Goal: Task Accomplishment & Management: Complete application form

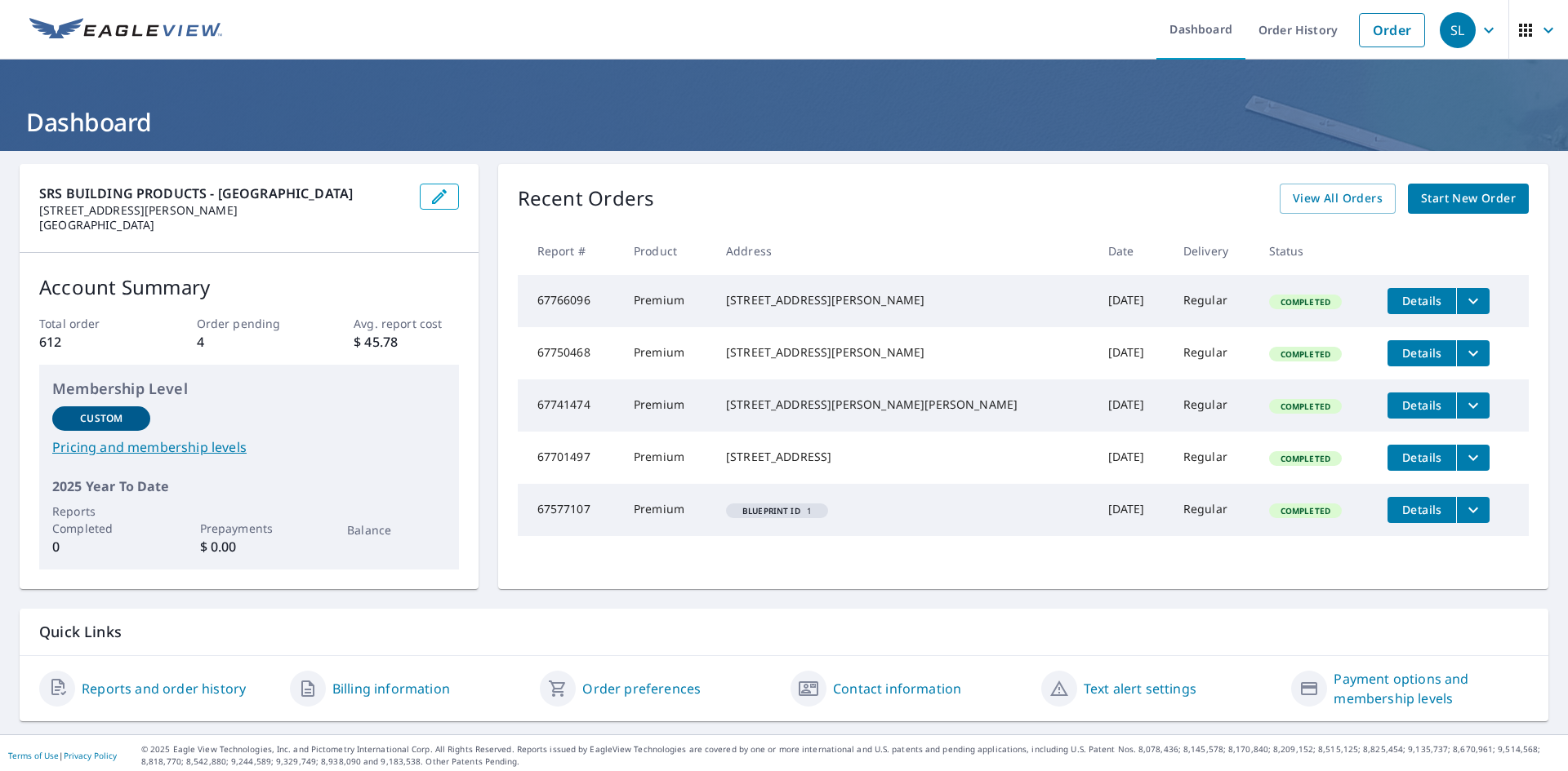
click at [1441, 204] on span "Start New Order" at bounding box center [1468, 198] width 95 height 20
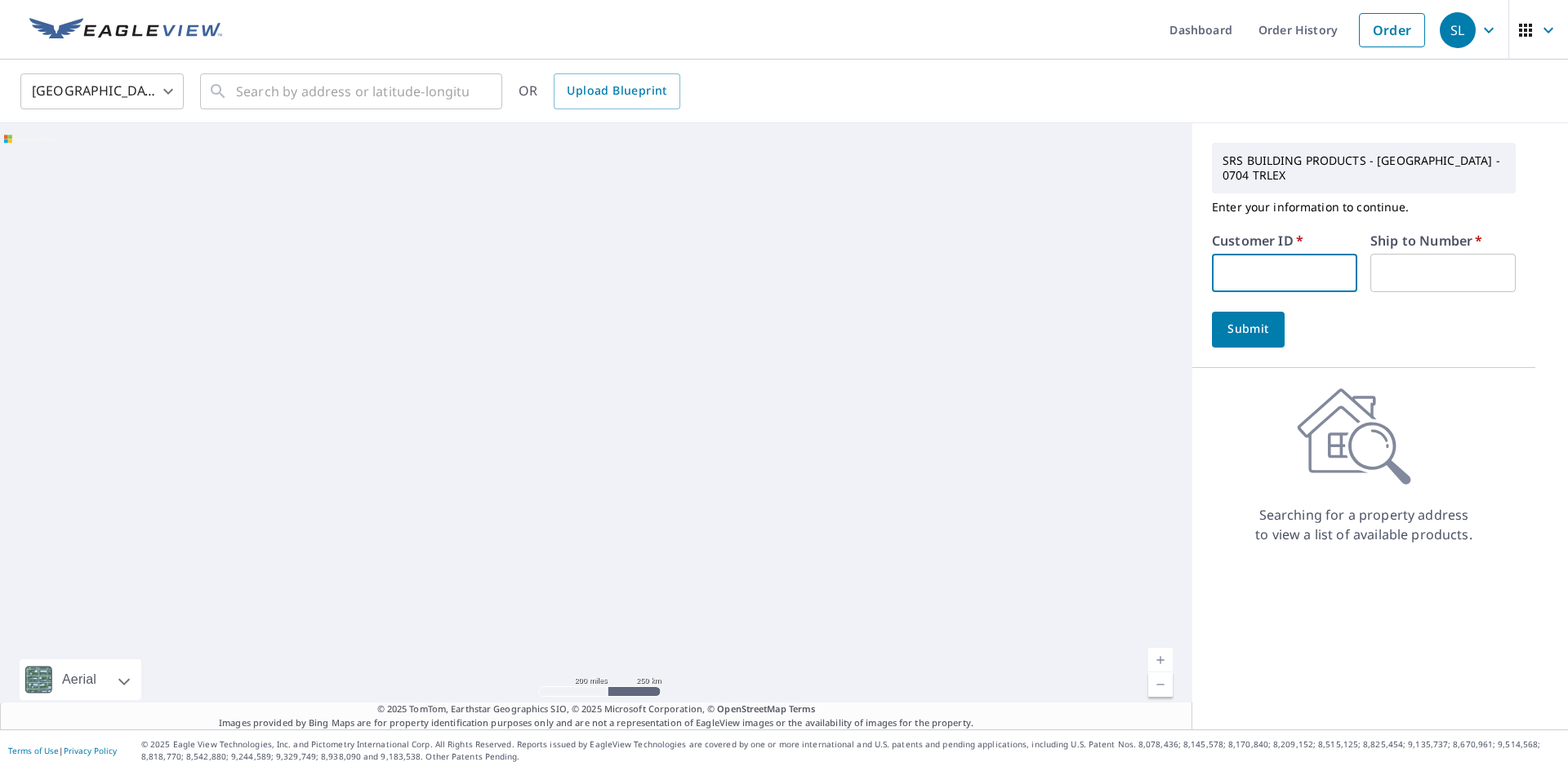
click at [1282, 271] on input "text" at bounding box center [1285, 273] width 146 height 38
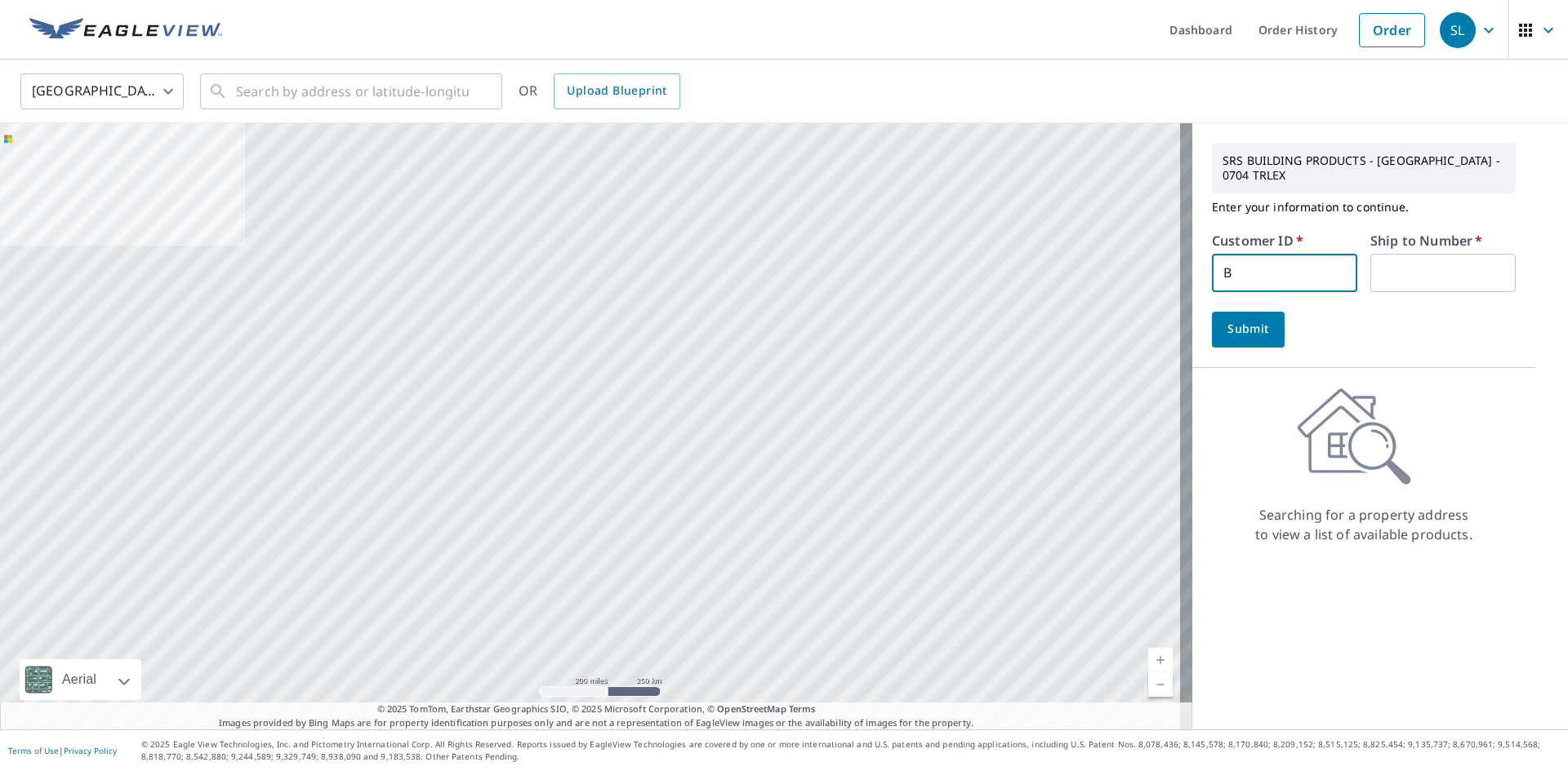
type input "bbr011"
click at [1383, 270] on input "text" at bounding box center [1443, 273] width 146 height 38
type input "1"
click at [1234, 334] on span "Submit" at bounding box center [1247, 330] width 46 height 20
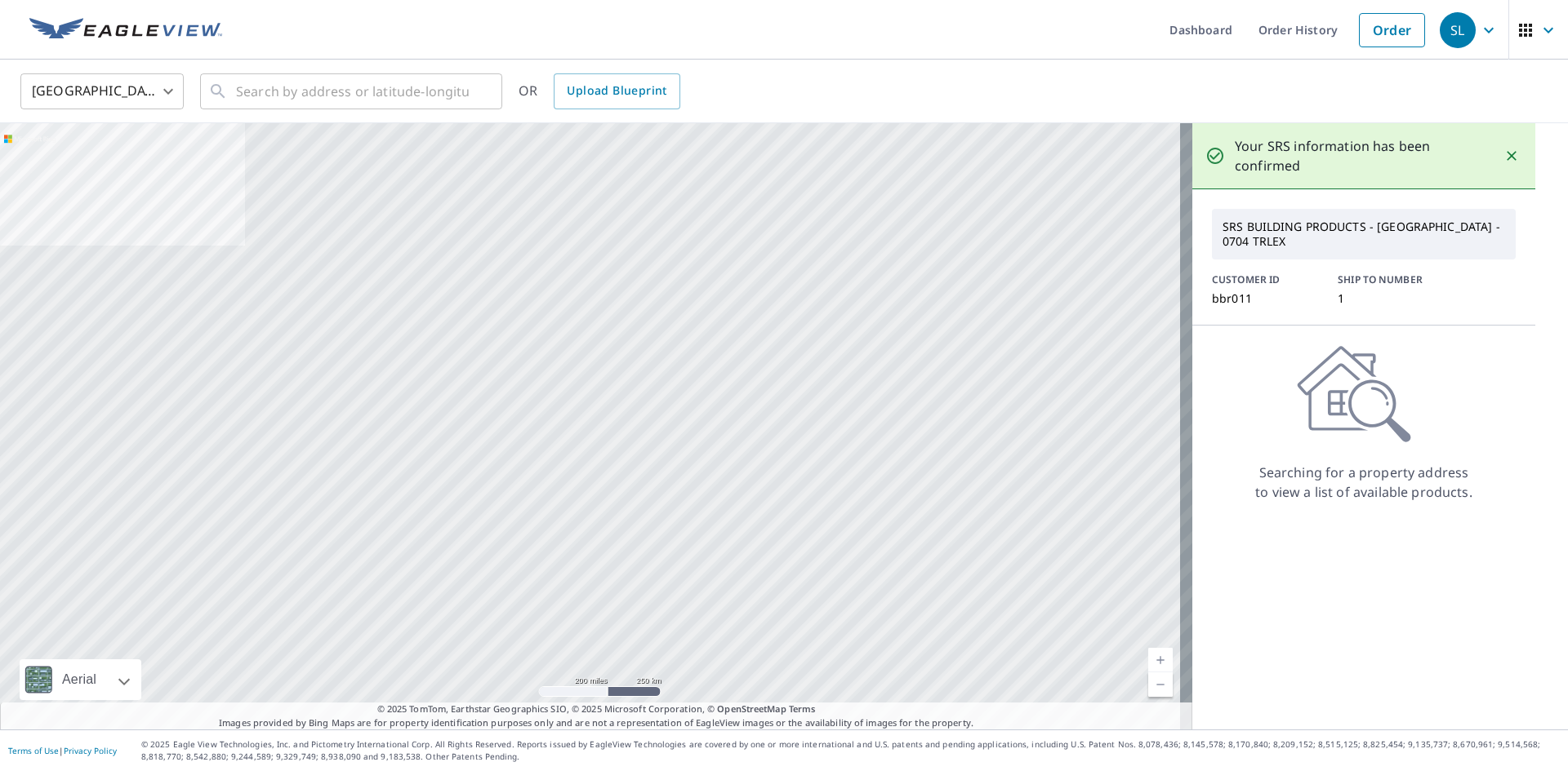
click at [1506, 157] on icon "Close" at bounding box center [1511, 156] width 10 height 10
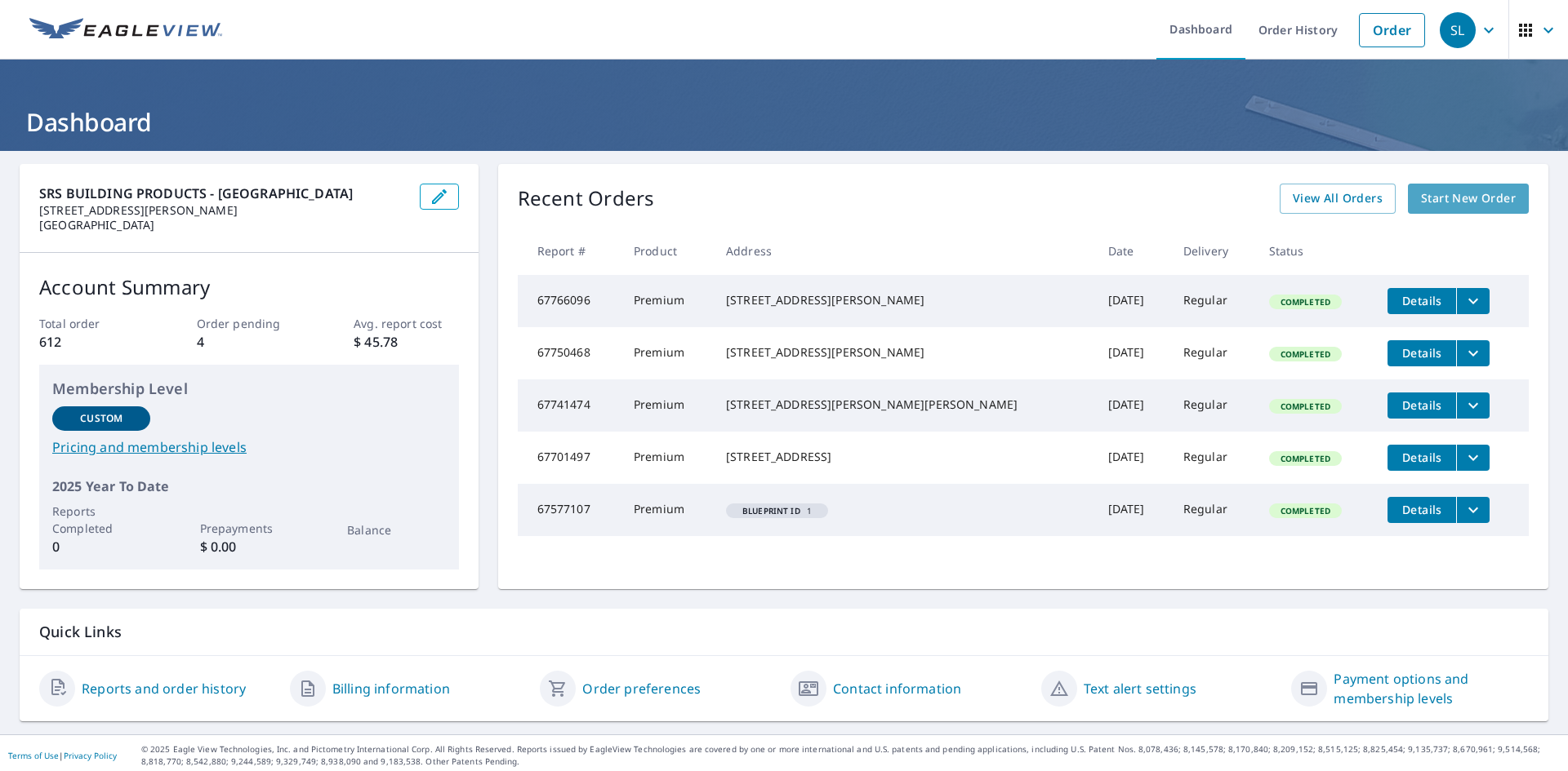
click at [1453, 191] on span "Start New Order" at bounding box center [1468, 198] width 95 height 20
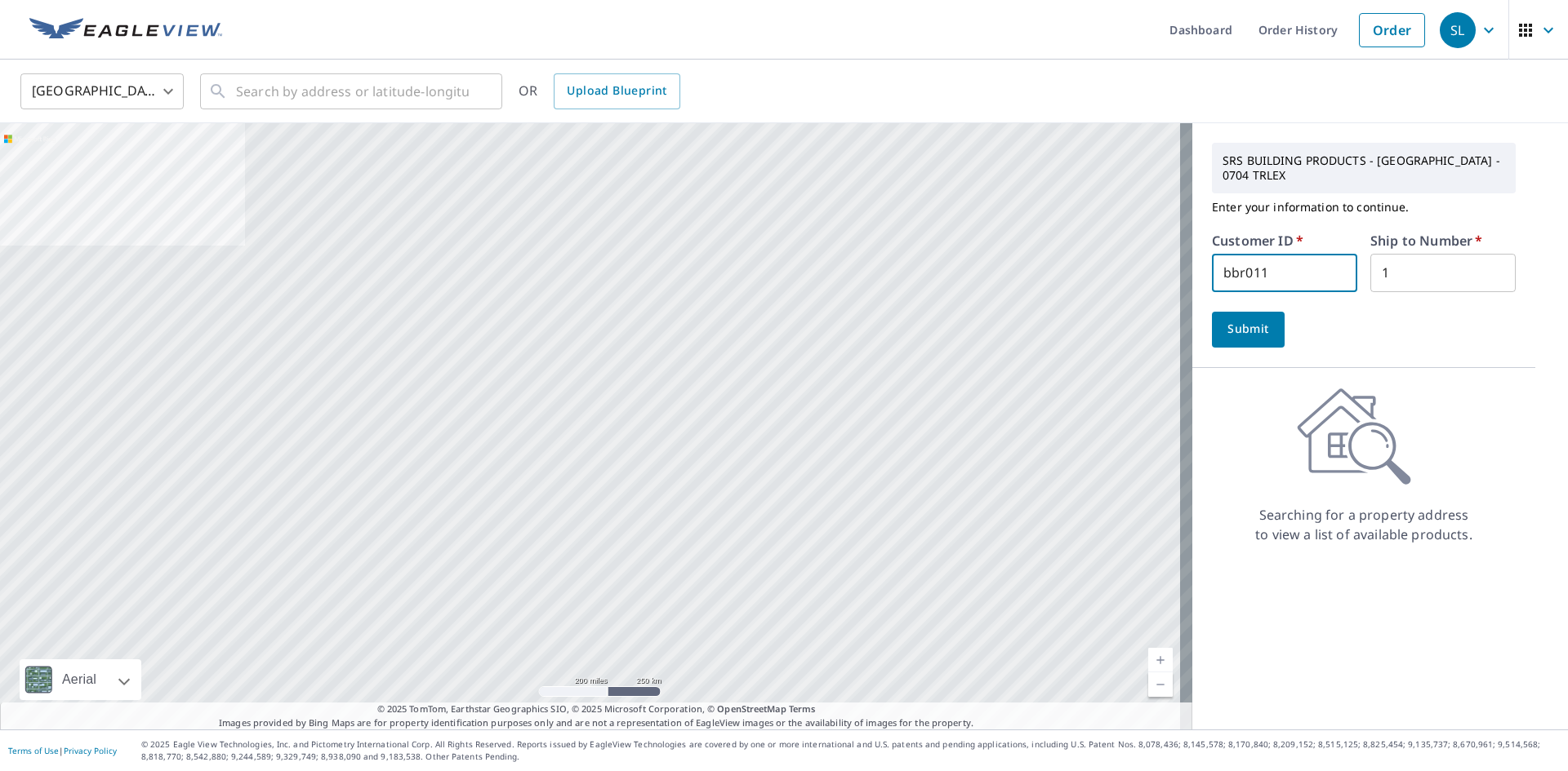
scroll to position [1, 0]
drag, startPoint x: 1293, startPoint y: 276, endPoint x: 1150, endPoint y: 288, distance: 143.5
click at [1150, 288] on div "Aerial Road A standard road map Aerial A detailed look from above Labels Labels…" at bounding box center [784, 426] width 1568 height 606
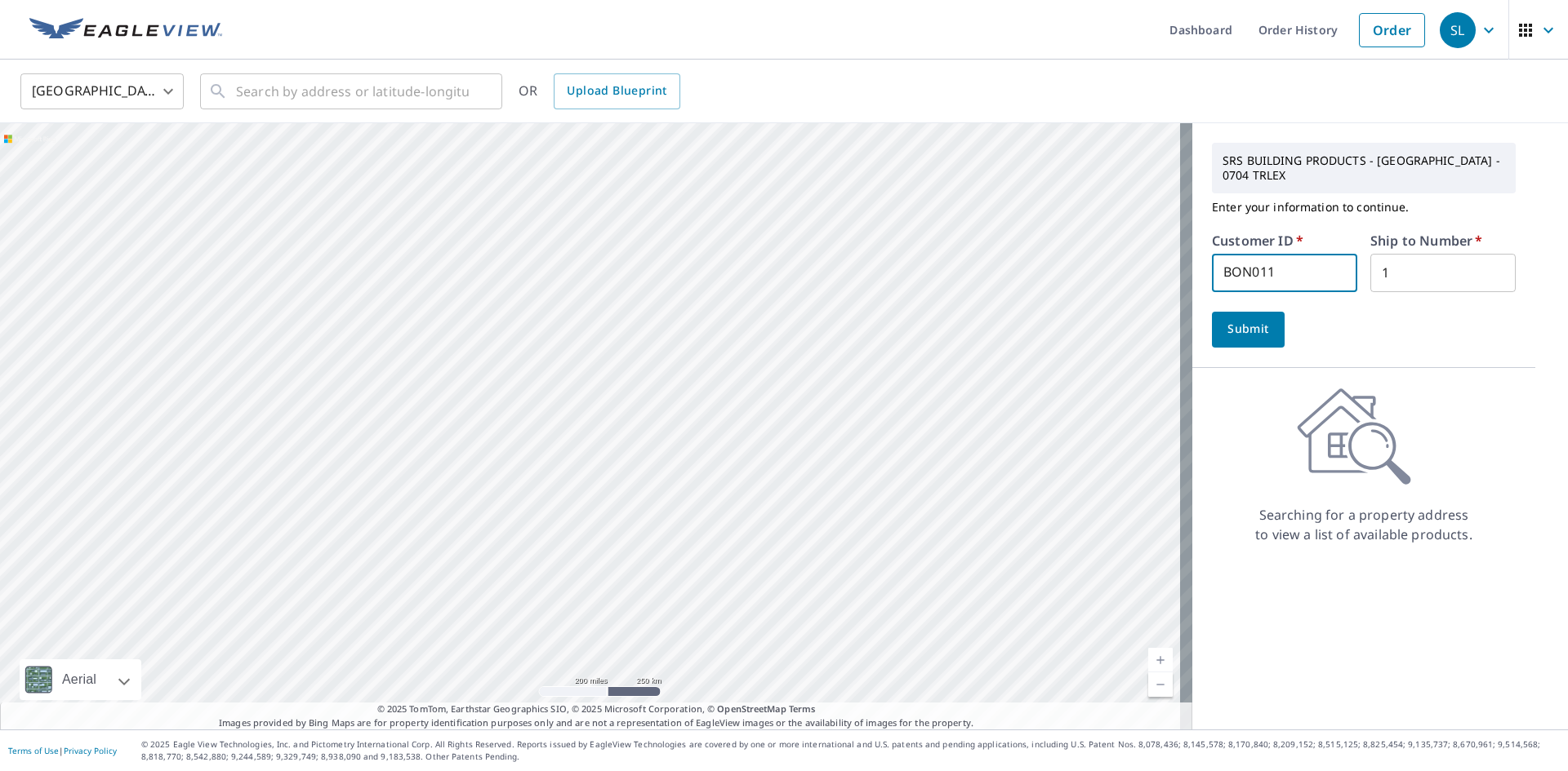
type input "BON011"
click at [1239, 329] on span "Submit" at bounding box center [1247, 330] width 46 height 20
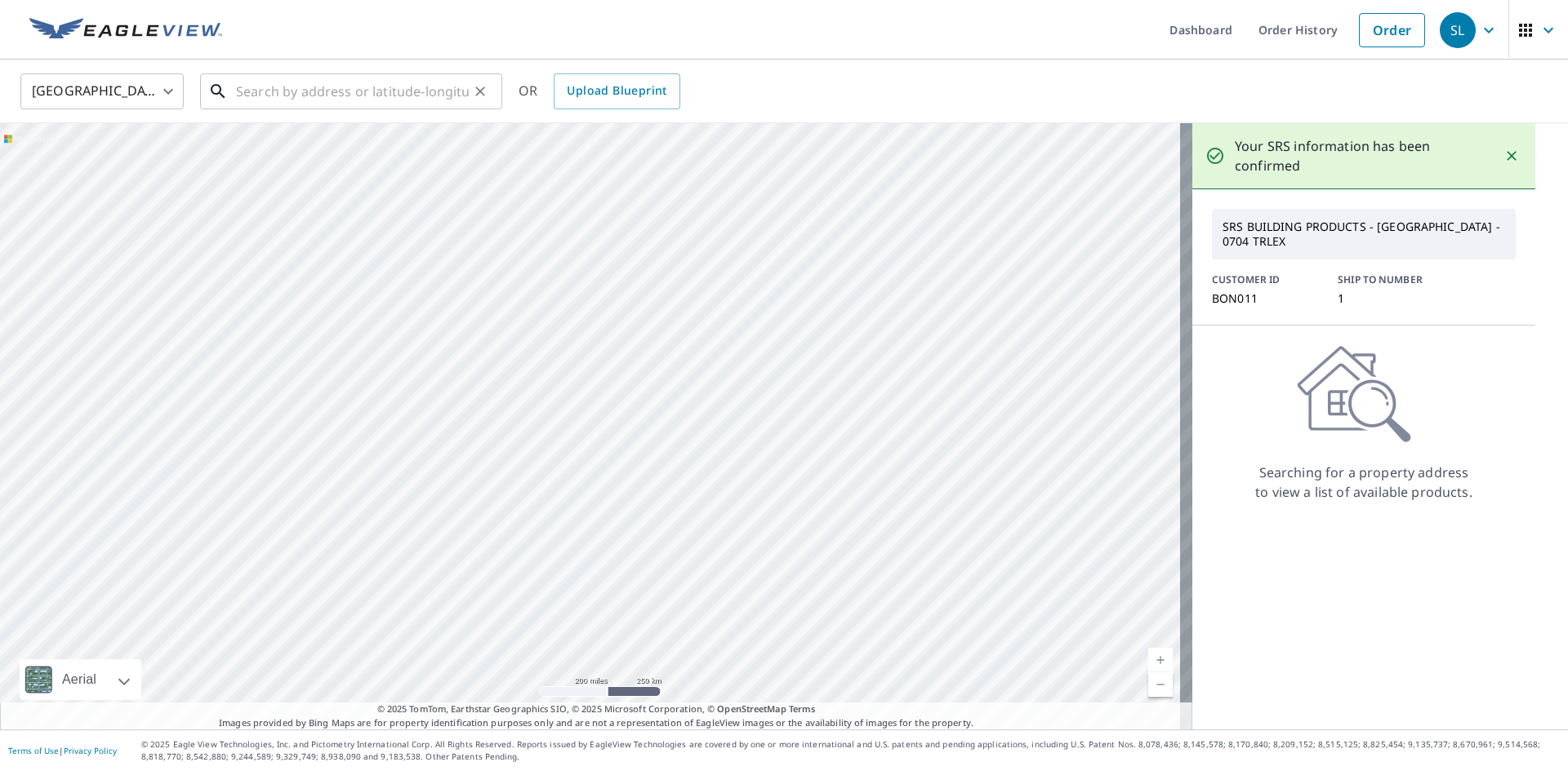
click at [254, 87] on input "text" at bounding box center [352, 91] width 233 height 46
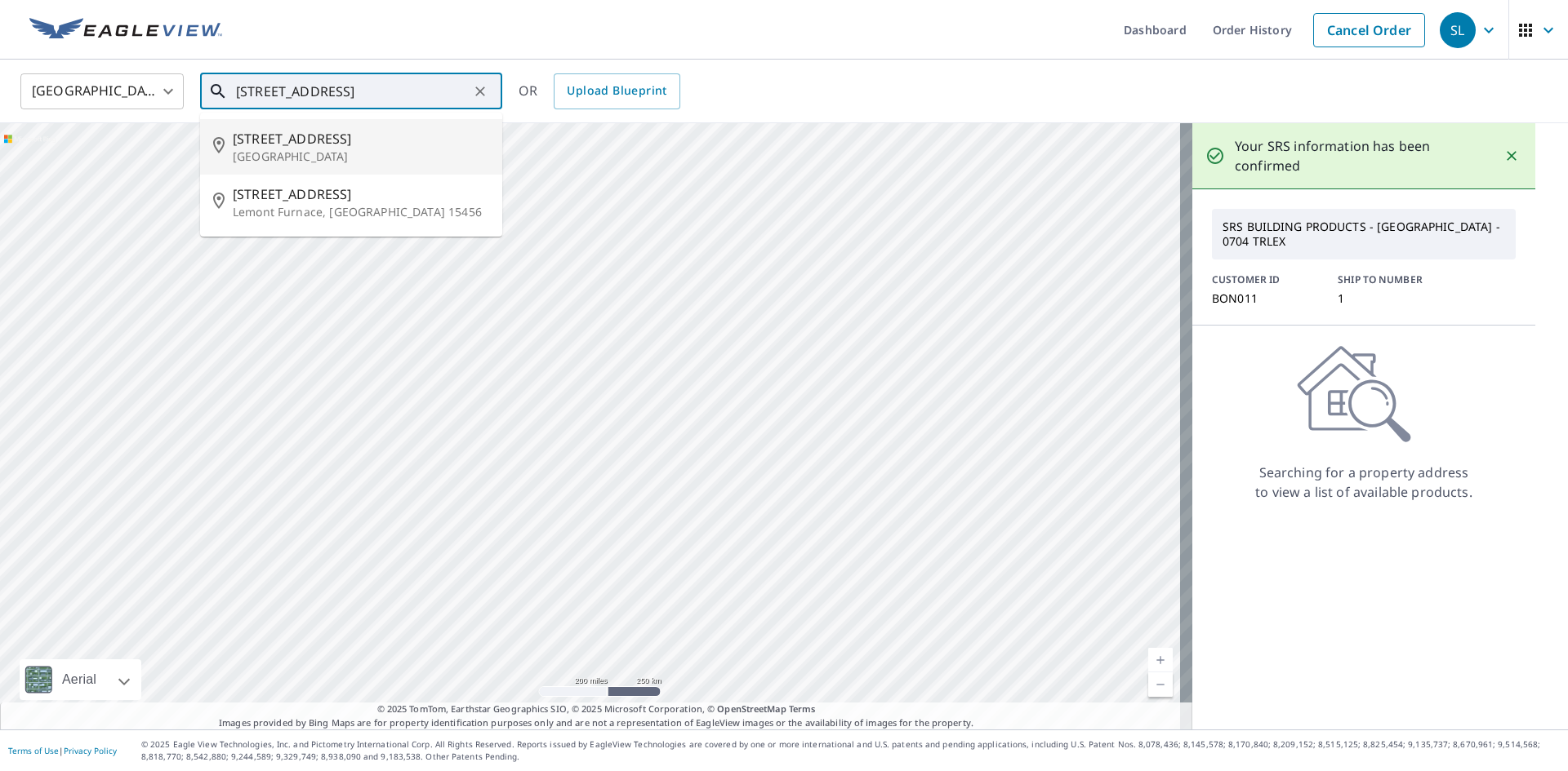
click at [277, 144] on span "[STREET_ADDRESS]" at bounding box center [361, 139] width 257 height 20
type input "[STREET_ADDRESS]"
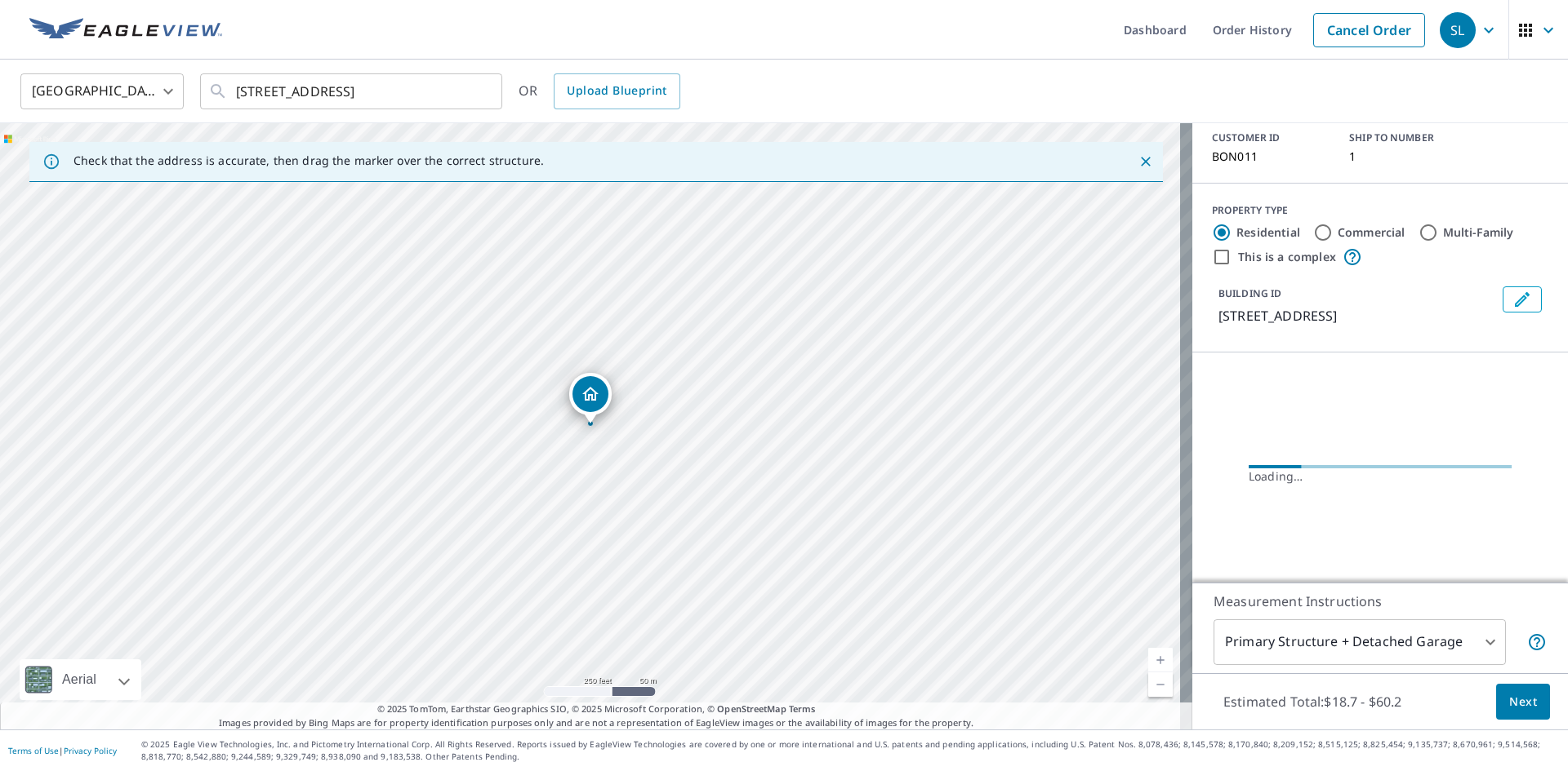
scroll to position [115, 0]
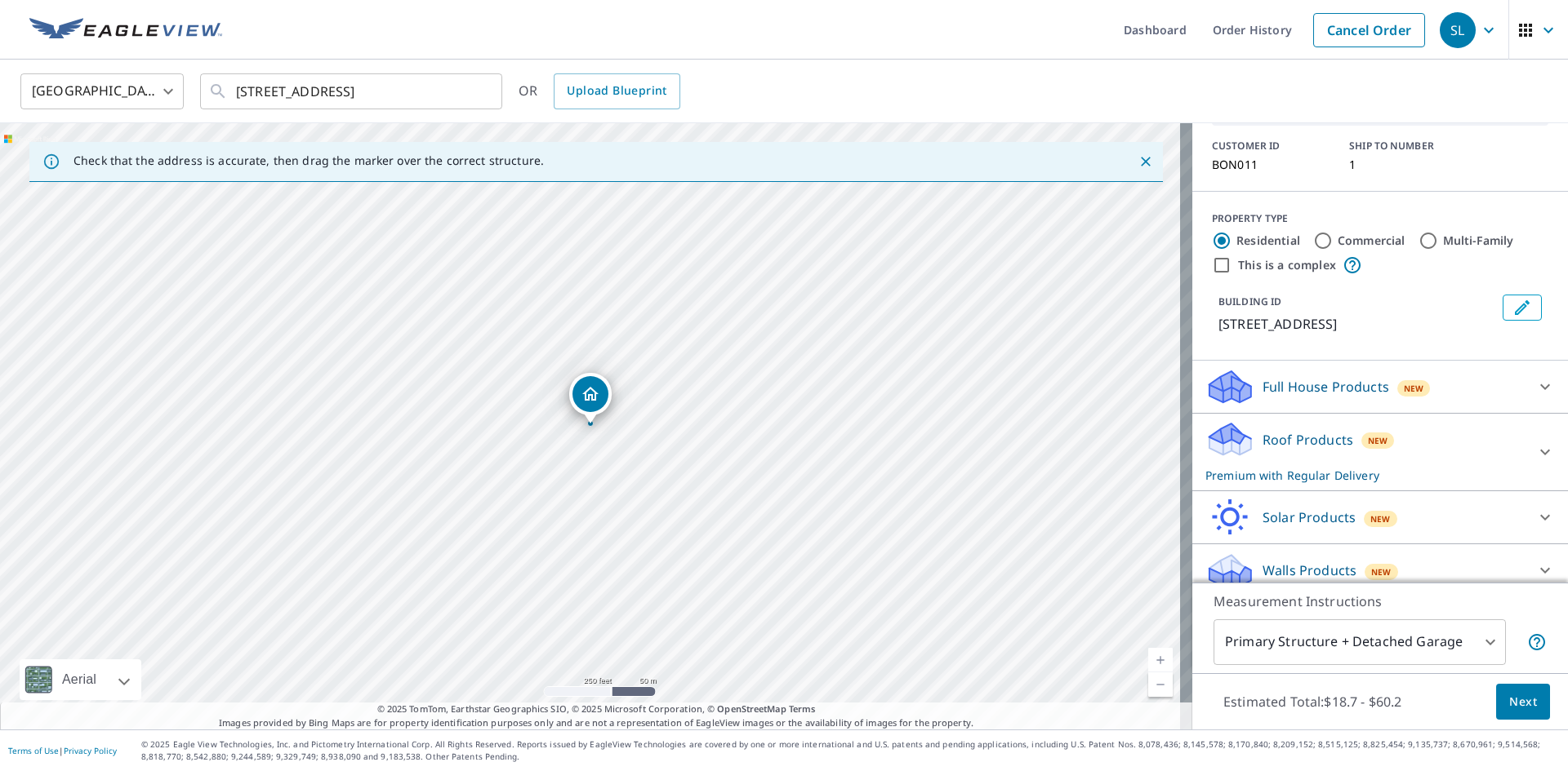
click at [1511, 698] on span "Next" at bounding box center [1522, 702] width 27 height 20
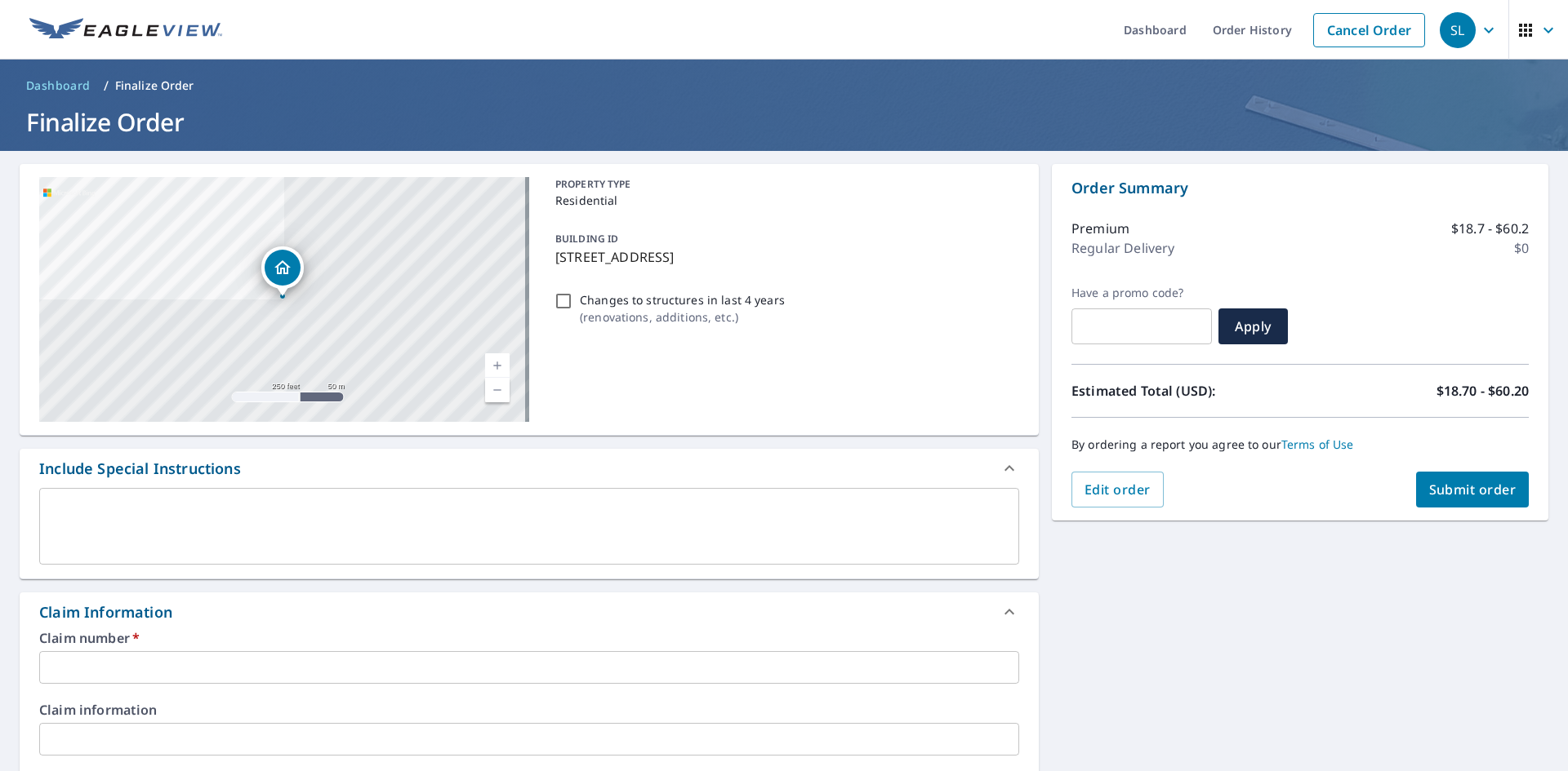
click at [176, 670] on input "text" at bounding box center [529, 668] width 980 height 33
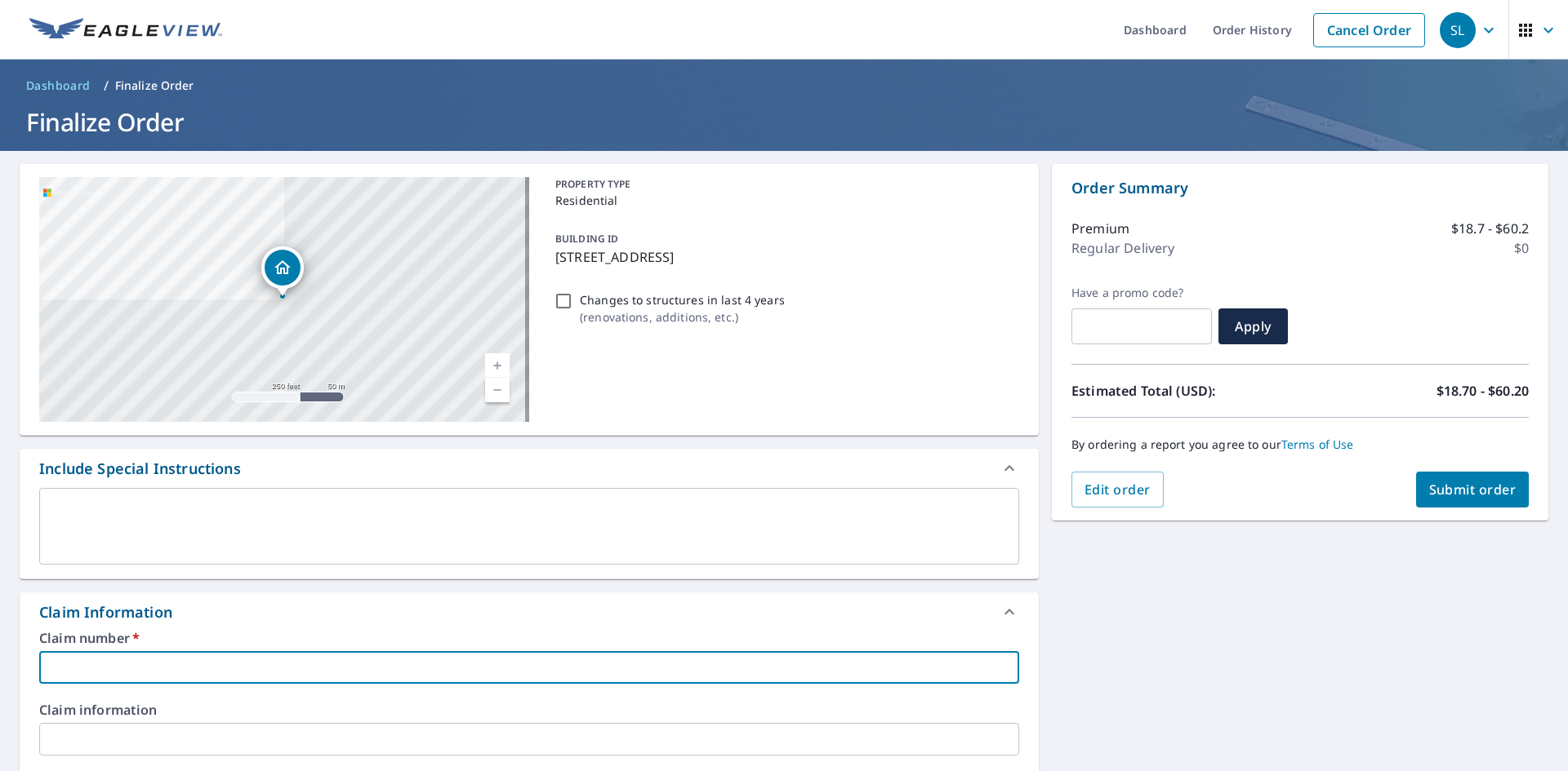
type input "1"
checkbox input "true"
type input "11"
checkbox input "true"
type input "112"
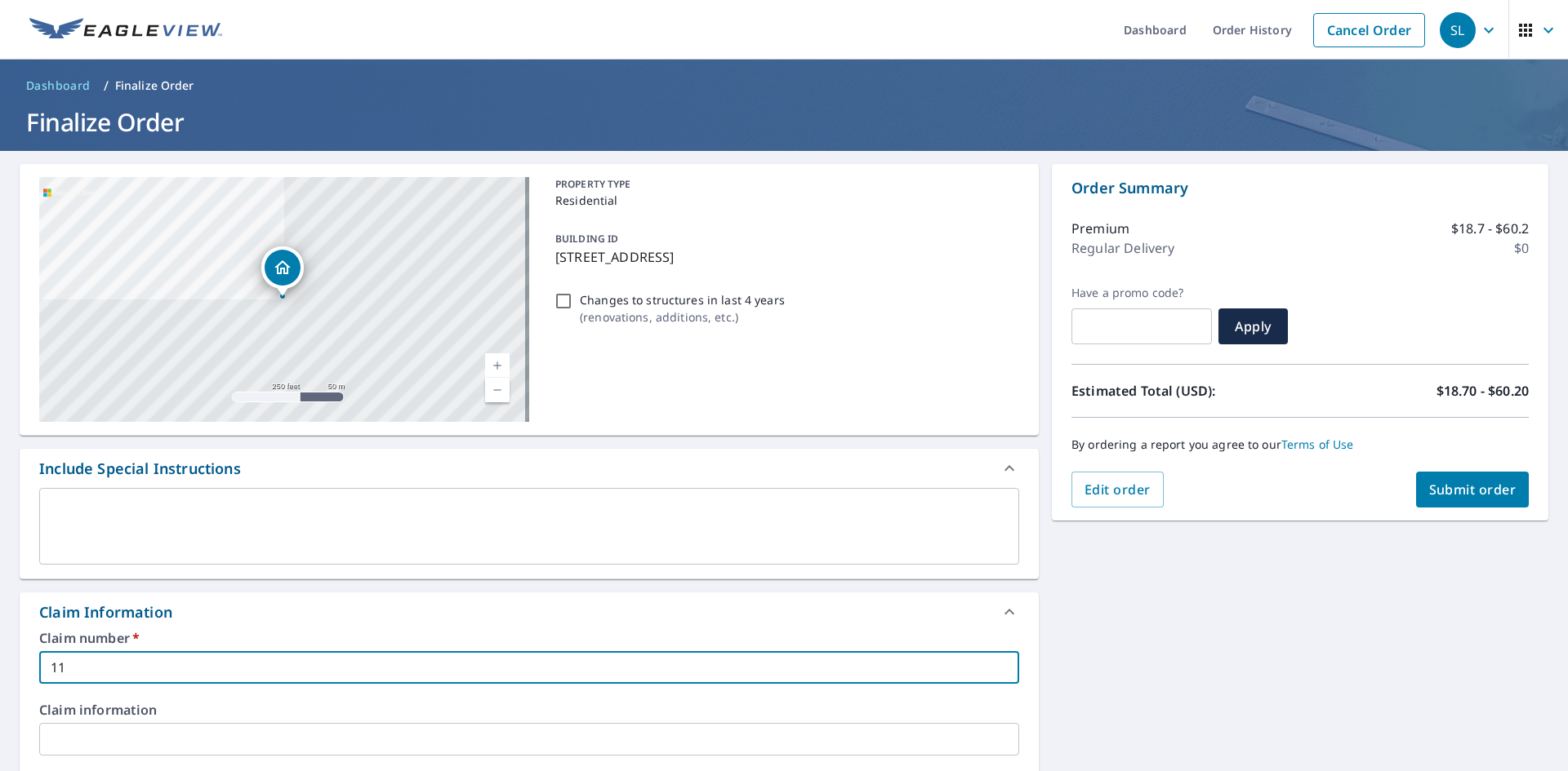
checkbox input "true"
type input "112"
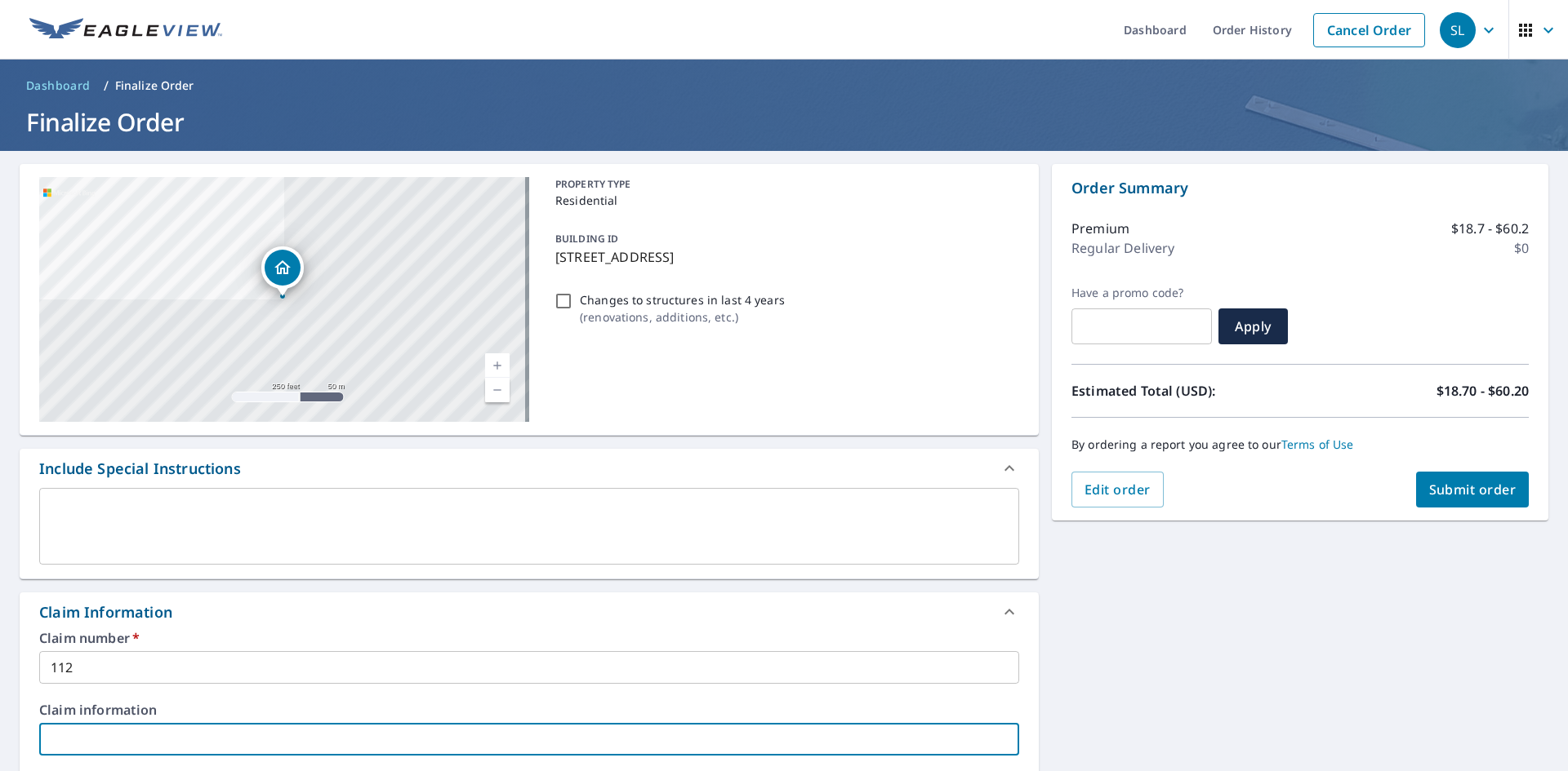
scroll to position [426, 0]
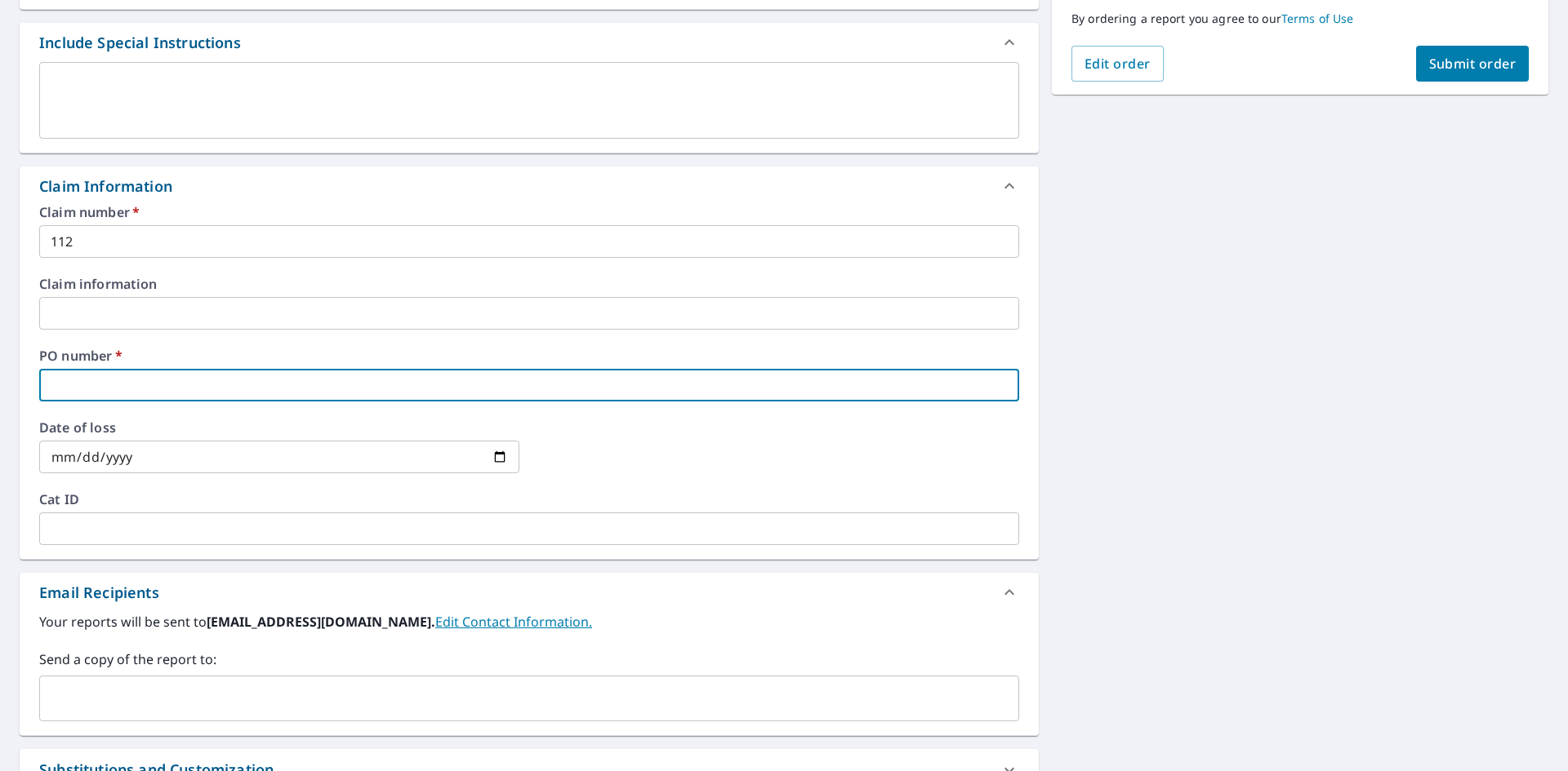
type input "1"
checkbox input "true"
type input "11"
checkbox input "true"
type input "112"
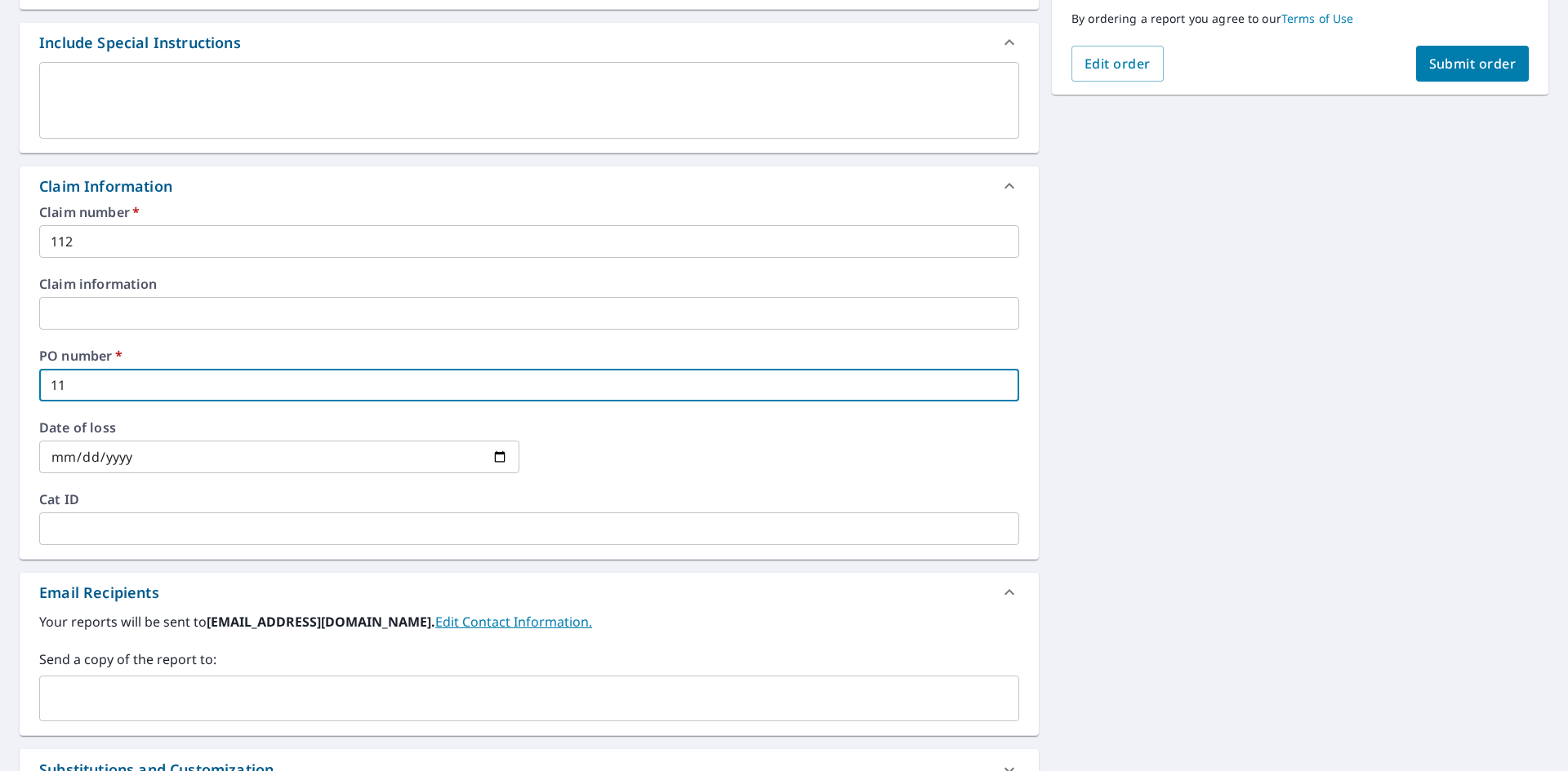
checkbox input "true"
type input "112"
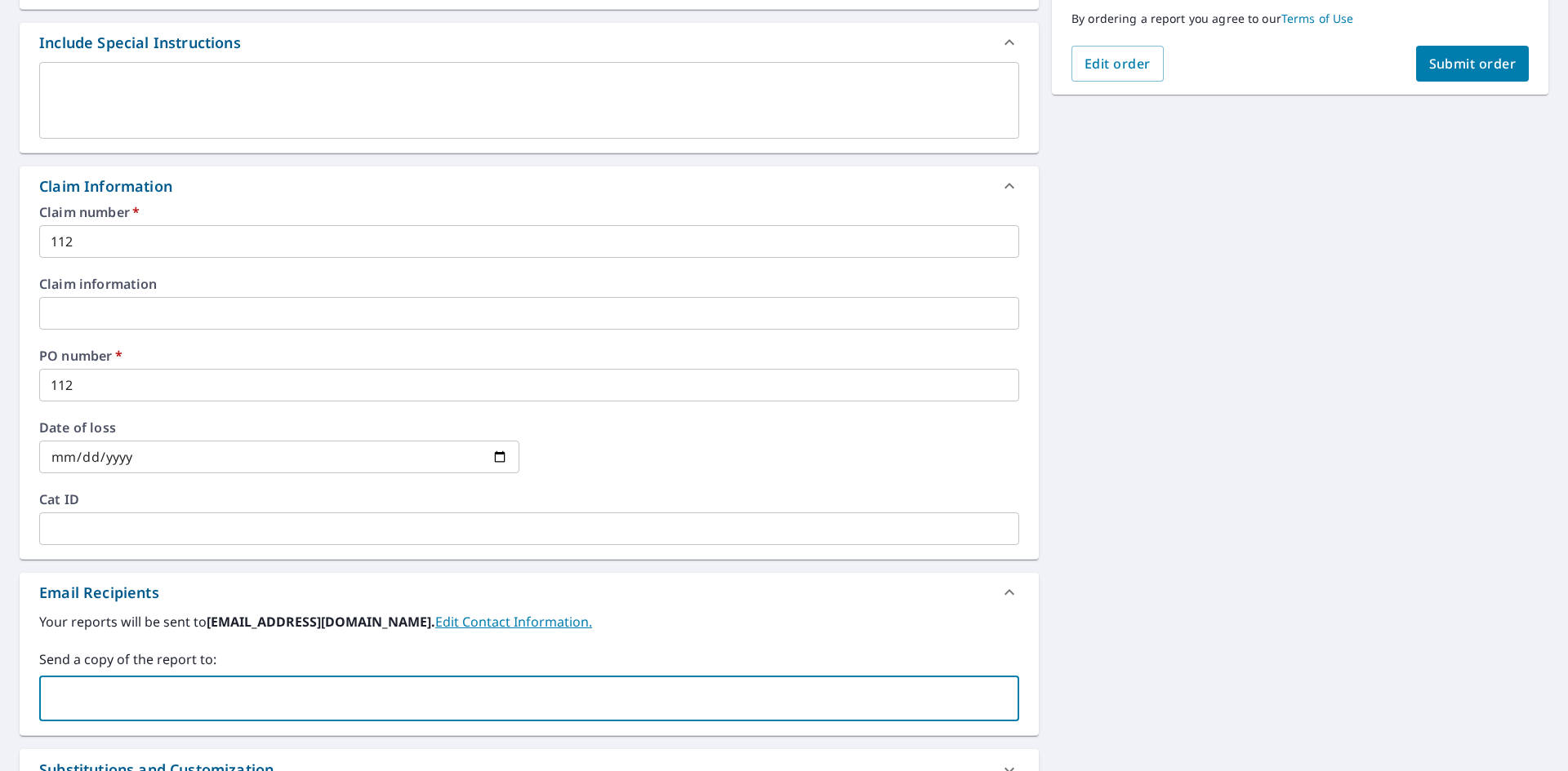
click at [167, 686] on input "text" at bounding box center [516, 699] width 941 height 31
type input "B"
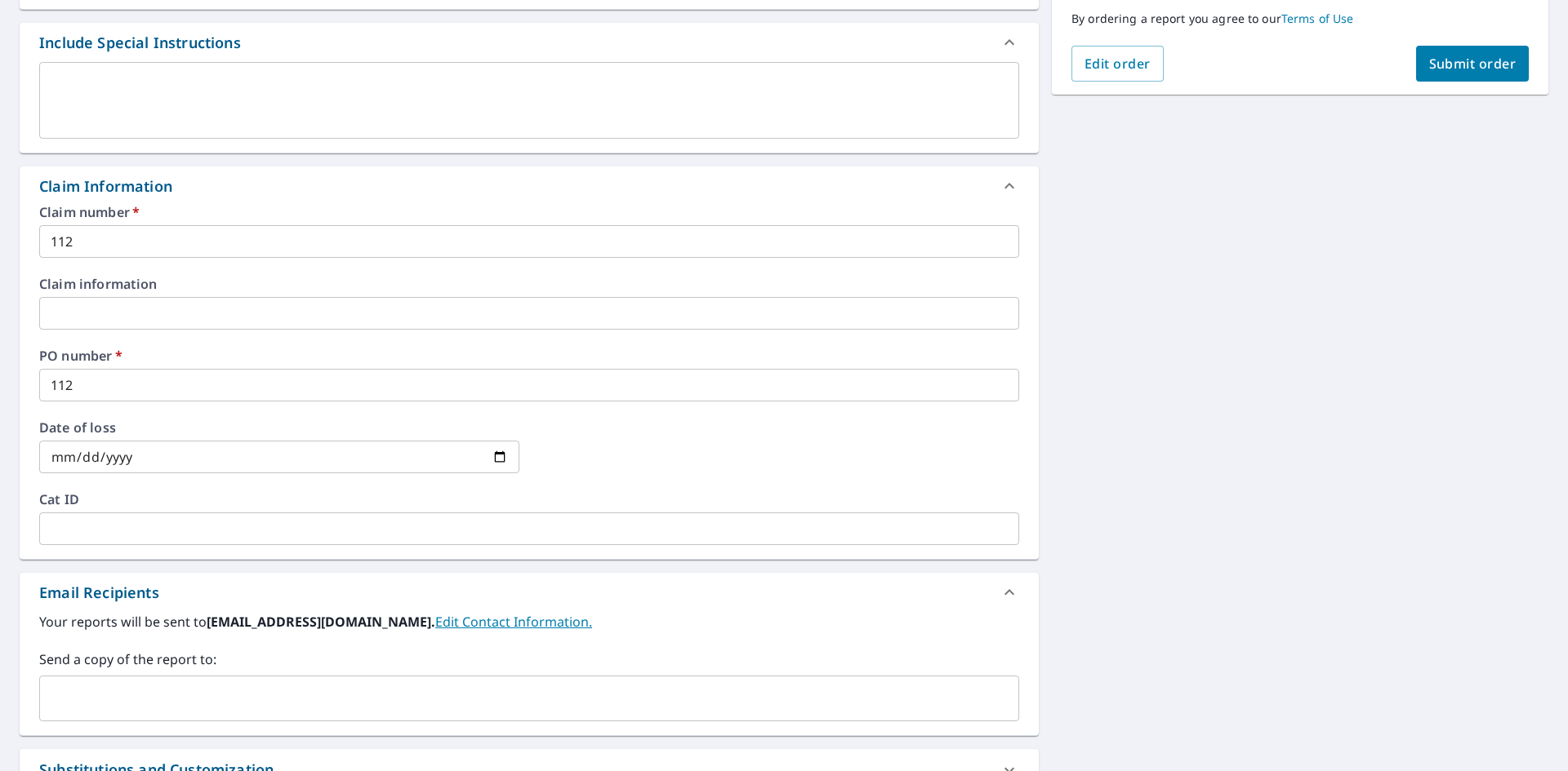
click at [133, 685] on input "text" at bounding box center [516, 699] width 941 height 31
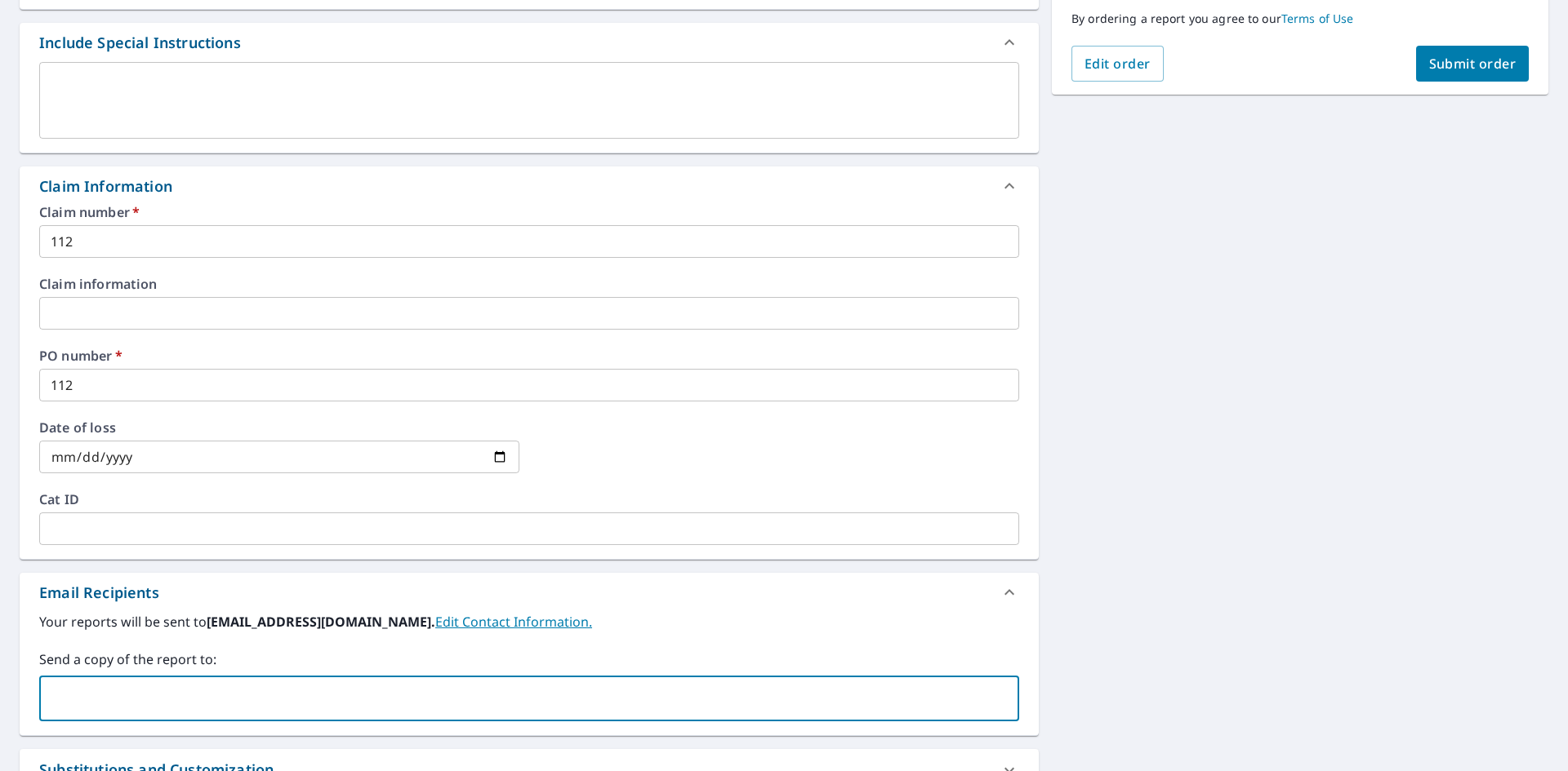
click at [154, 694] on input "text" at bounding box center [516, 699] width 941 height 31
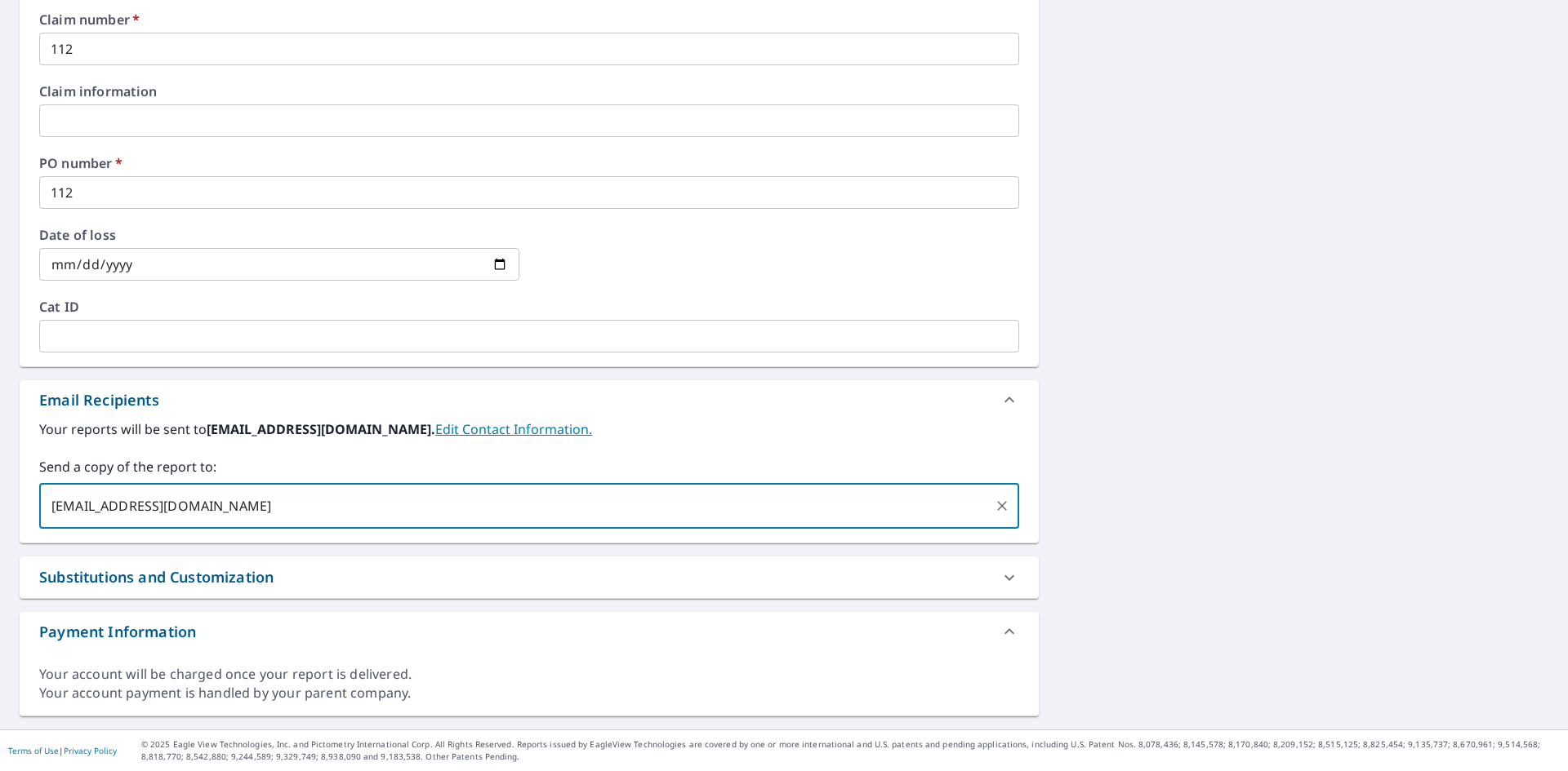
scroll to position [0, 0]
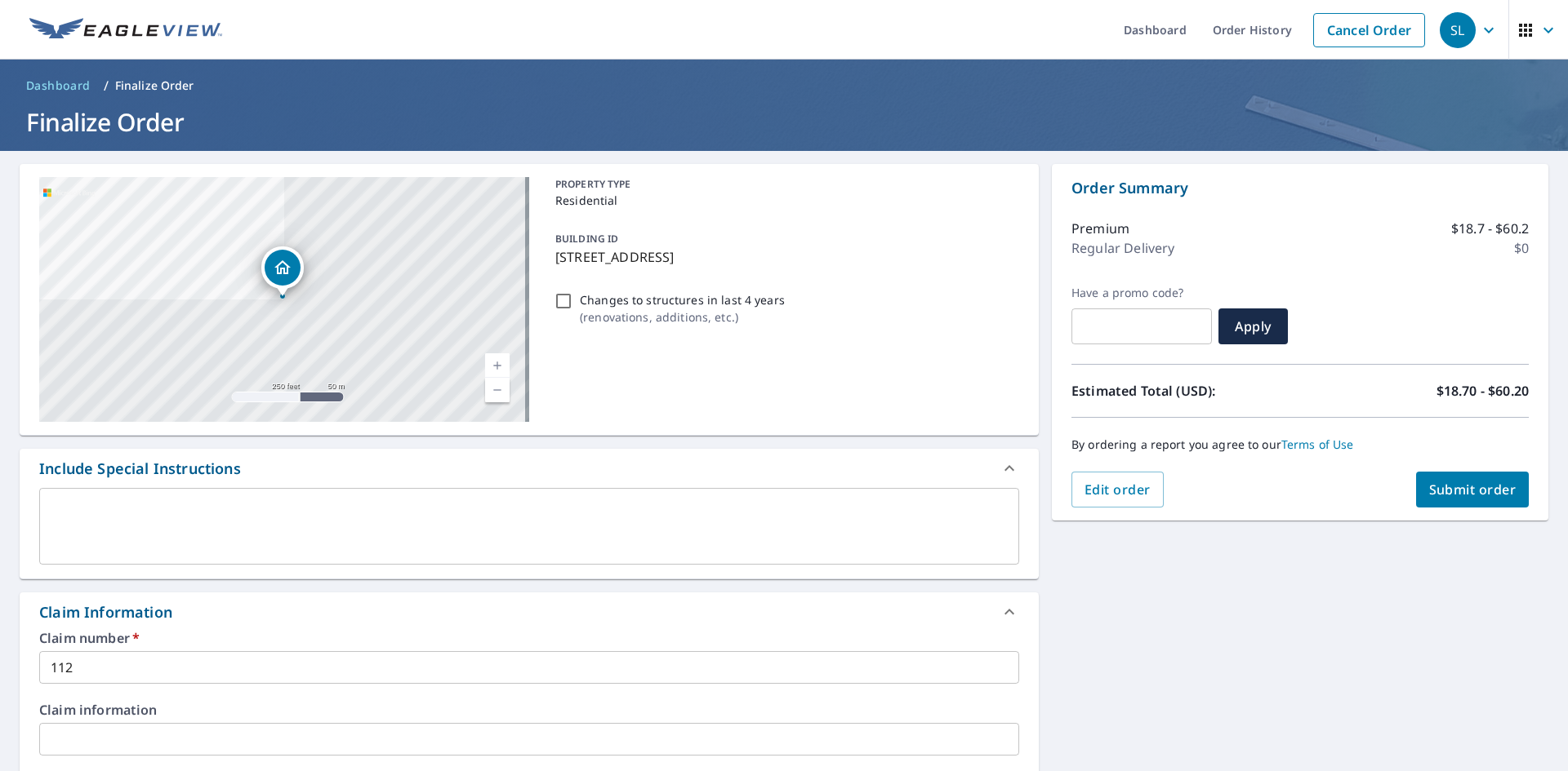
type input "[EMAIL_ADDRESS][DOMAIN_NAME]"
click at [1487, 491] on span "Submit order" at bounding box center [1472, 490] width 87 height 18
checkbox input "true"
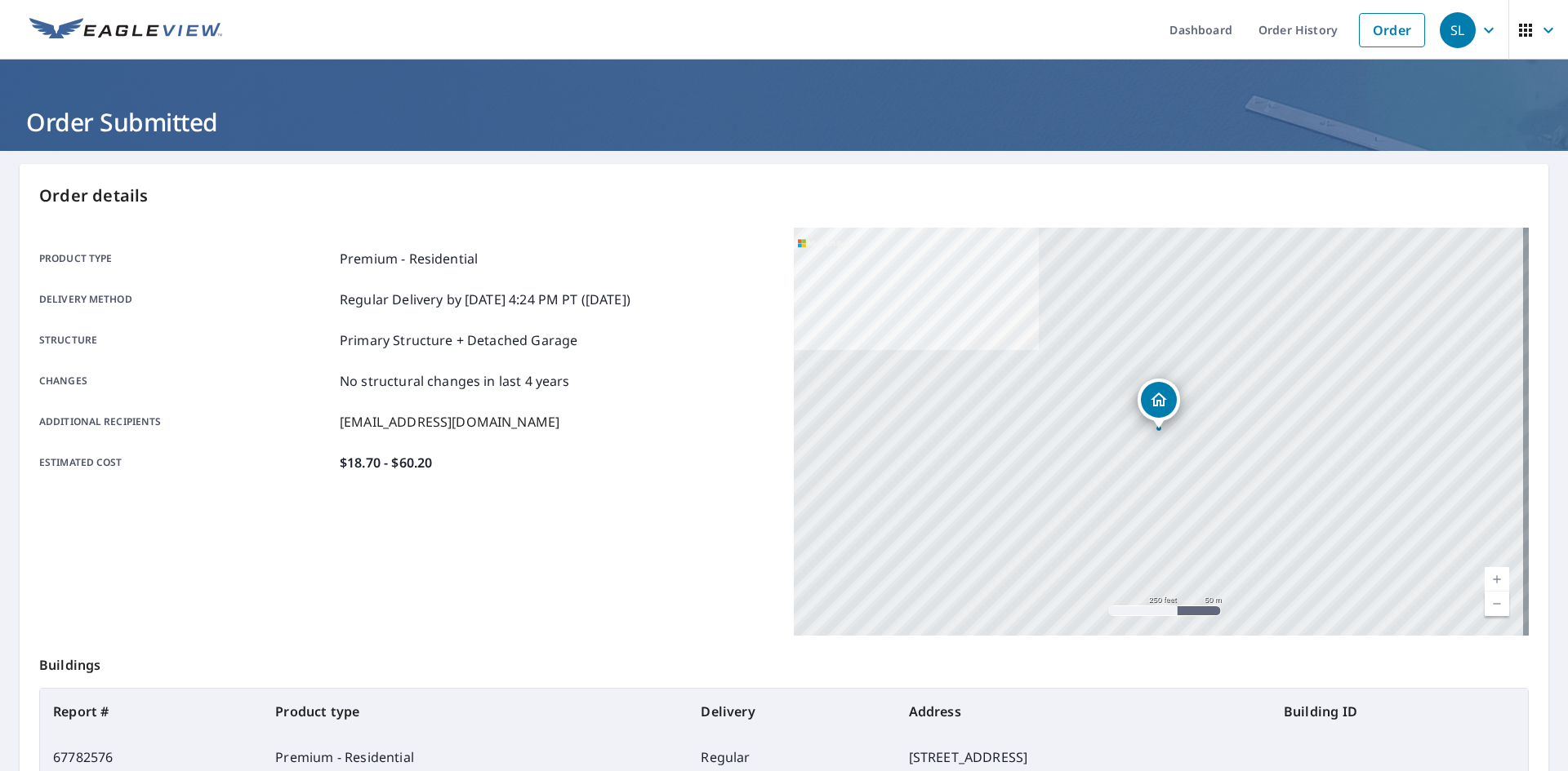
scroll to position [189, 0]
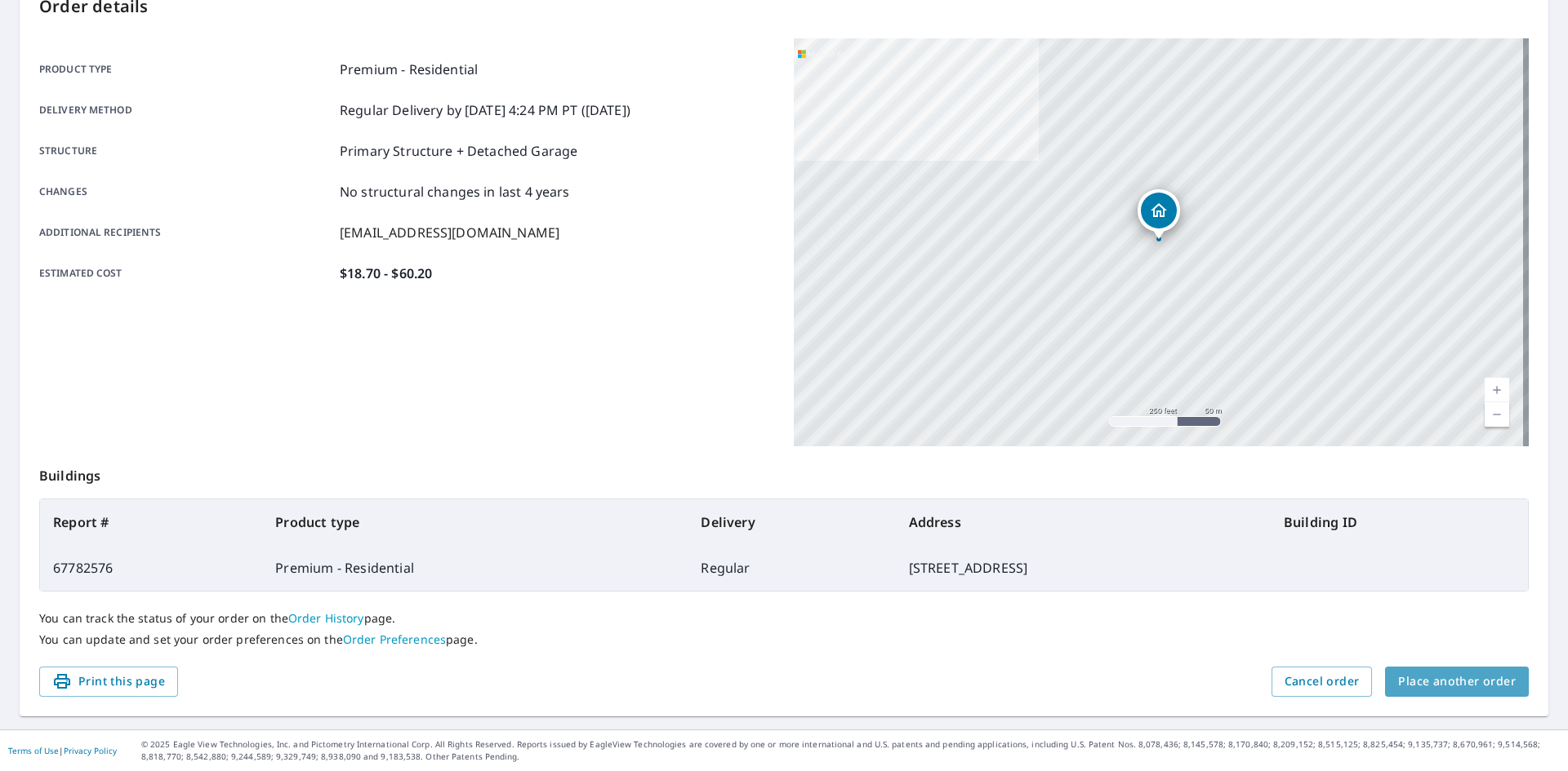
click at [1447, 676] on span "Place another order" at bounding box center [1456, 682] width 117 height 20
